Goal: Task Accomplishment & Management: Manage account settings

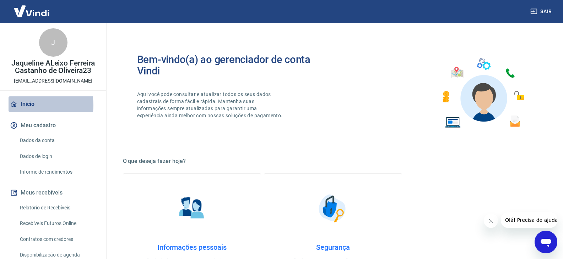
click at [31, 105] on link "Início" at bounding box center [53, 105] width 89 height 16
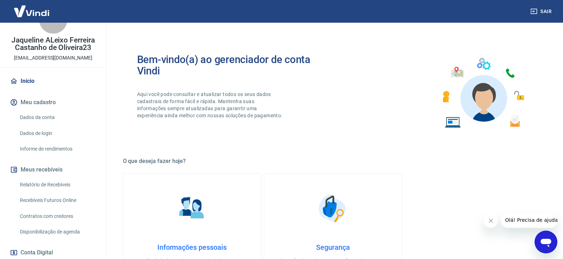
scroll to position [35, 0]
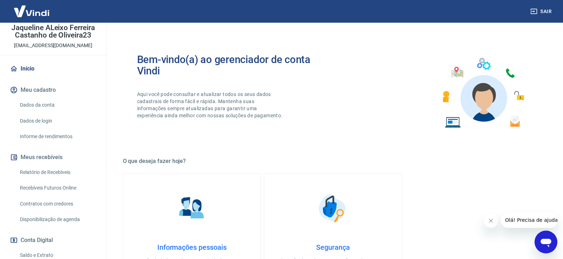
click at [37, 88] on button "Meu cadastro" at bounding box center [53, 90] width 89 height 16
click at [35, 72] on link "Início" at bounding box center [53, 69] width 89 height 16
click at [43, 92] on button "Meu cadastro" at bounding box center [53, 90] width 89 height 16
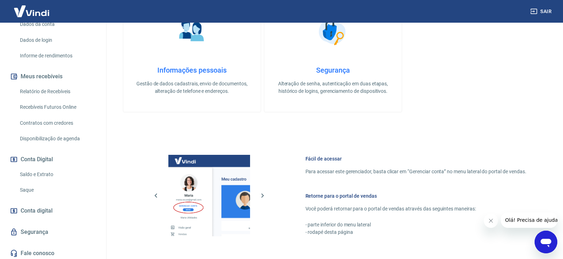
scroll to position [119, 0]
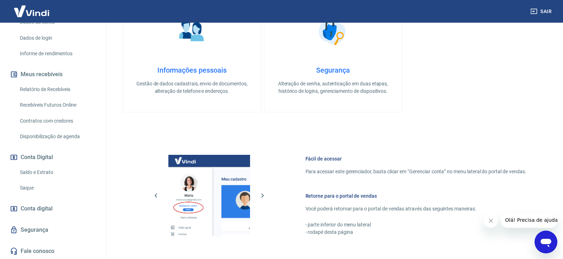
click at [39, 88] on link "Relatório de Recebíveis" at bounding box center [57, 89] width 81 height 15
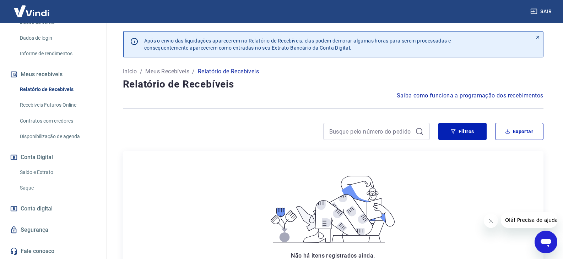
click at [35, 173] on link "Saldo e Extrato" at bounding box center [57, 172] width 81 height 15
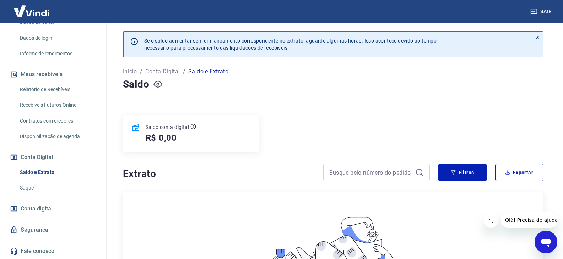
click at [156, 86] on icon "button" at bounding box center [157, 84] width 9 height 9
click at [157, 86] on icon "button" at bounding box center [157, 84] width 9 height 9
click at [191, 140] on div "R$ 0,00" at bounding box center [171, 137] width 51 height 11
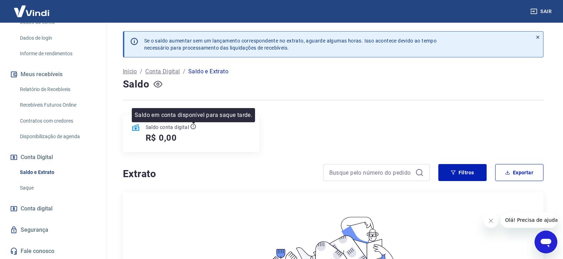
click at [192, 125] on icon at bounding box center [193, 127] width 6 height 6
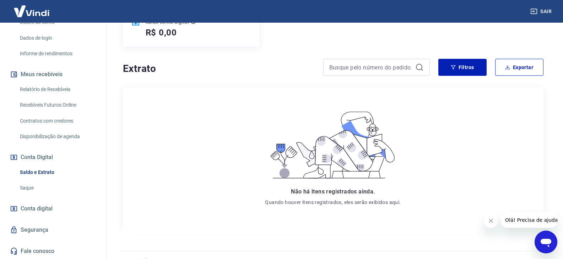
scroll to position [120, 0]
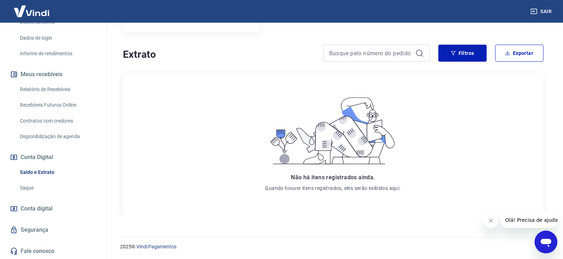
click at [29, 208] on span "Conta digital" at bounding box center [37, 209] width 32 height 10
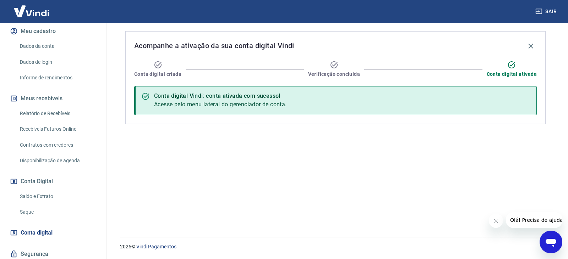
scroll to position [119, 0]
